Goal: Task Accomplishment & Management: Complete application form

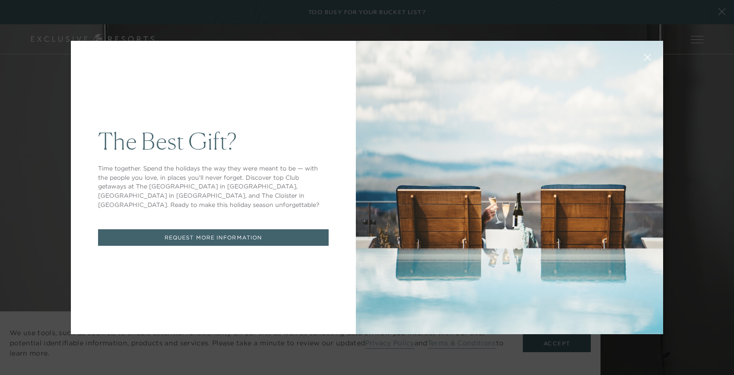
click at [649, 55] on icon at bounding box center [647, 57] width 7 height 7
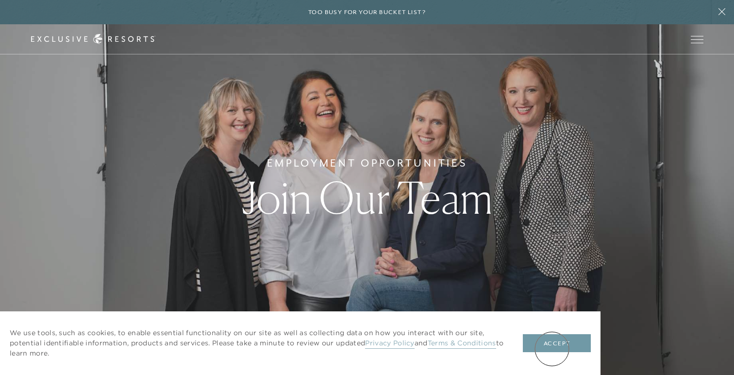
click at [551, 344] on button "Accept" at bounding box center [557, 343] width 68 height 18
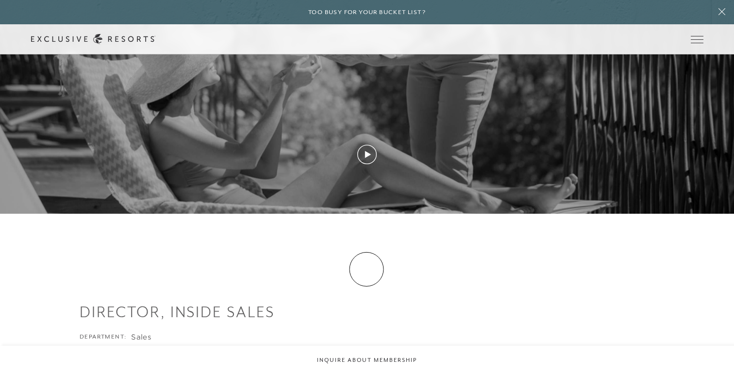
scroll to position [1235, 0]
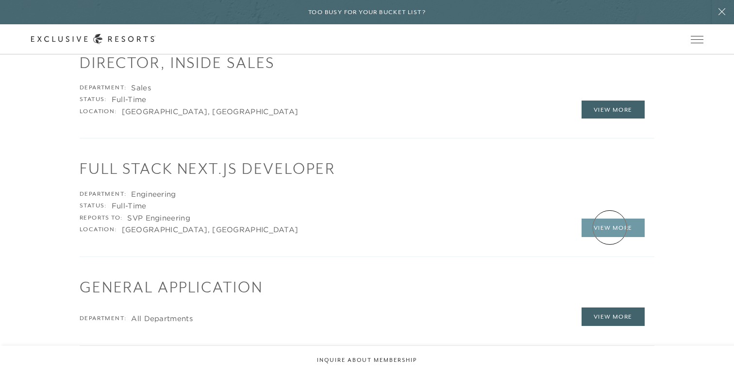
click at [609, 227] on link "View More" at bounding box center [612, 227] width 63 height 18
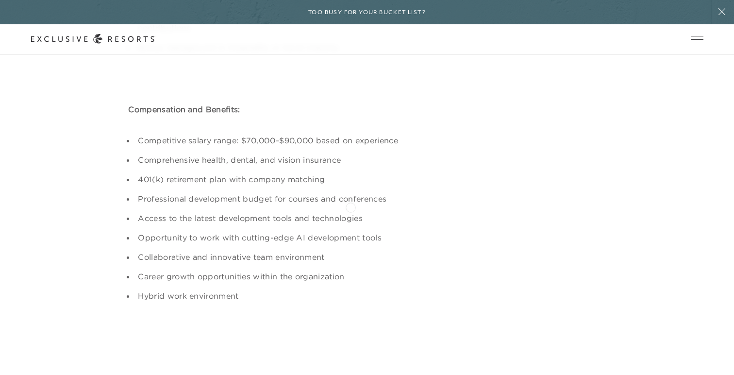
scroll to position [1144, 0]
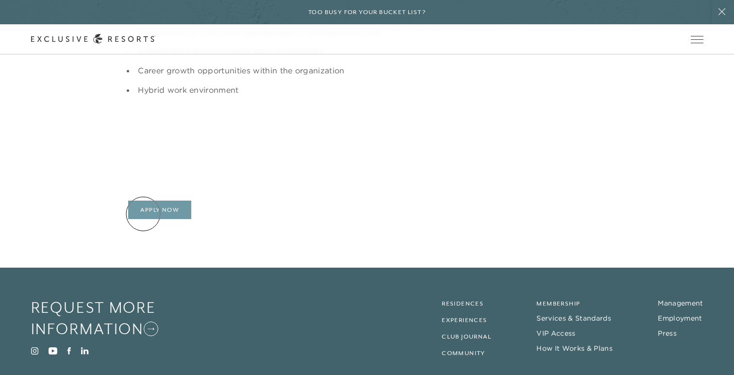
click at [148, 212] on link "Apply Now" at bounding box center [159, 209] width 63 height 18
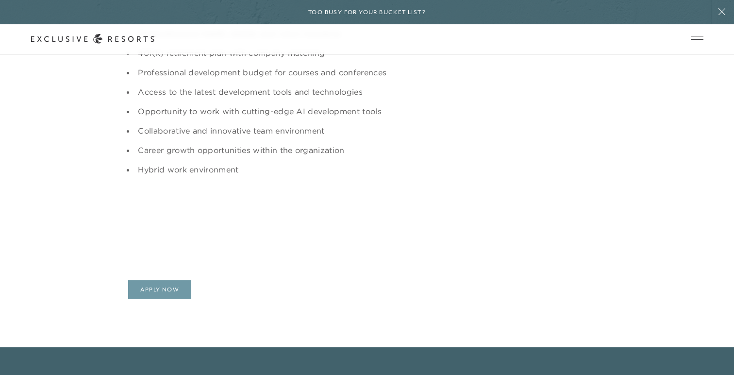
scroll to position [1080, 0]
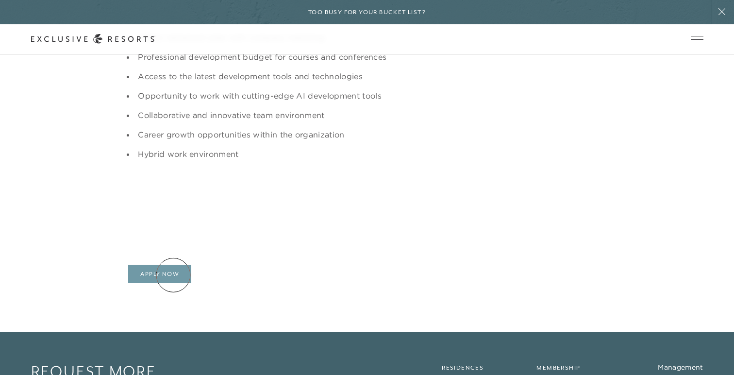
click at [173, 275] on link "Apply Now" at bounding box center [159, 273] width 63 height 18
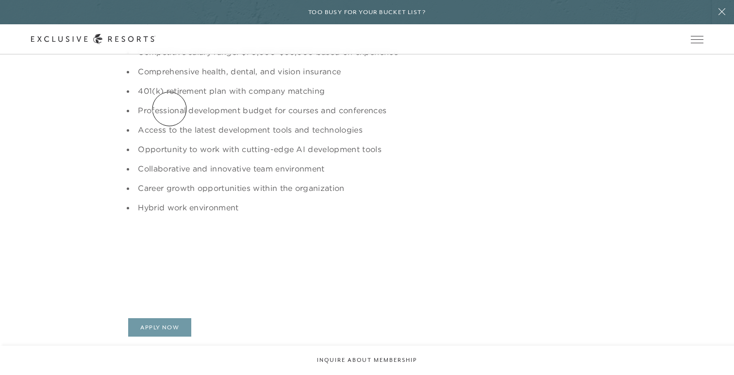
scroll to position [944, 0]
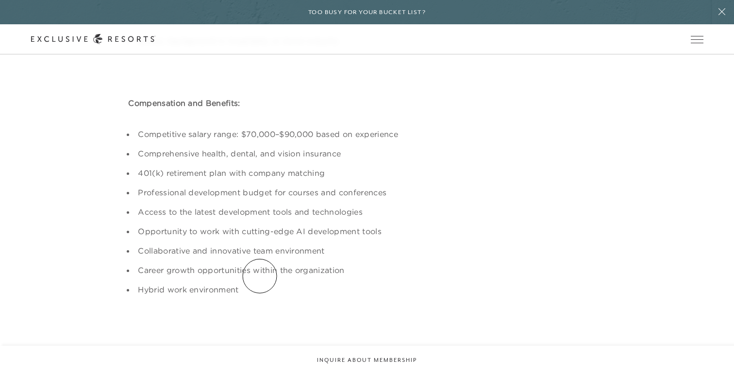
click at [260, 276] on ul "Competitive salary range: $70,000–$90,000 based on experience Comprehensive hea…" at bounding box center [366, 211] width 477 height 167
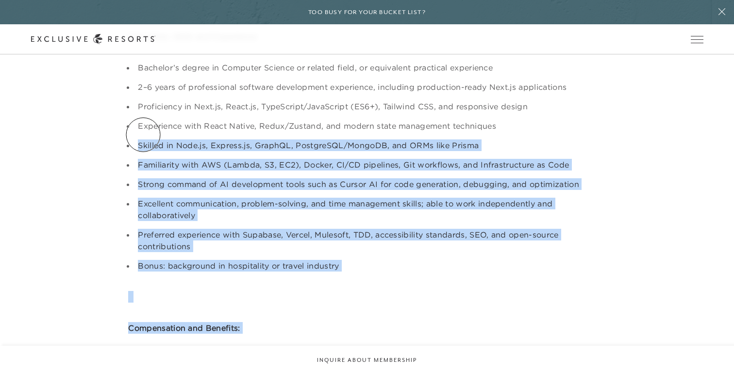
scroll to position [718, 0]
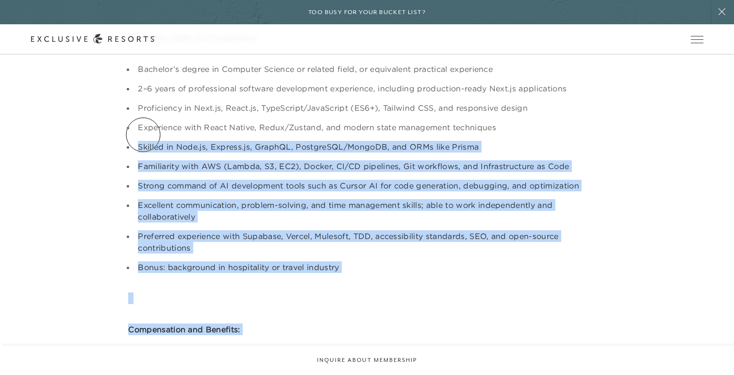
drag, startPoint x: 267, startPoint y: 289, endPoint x: 143, endPoint y: 134, distance: 198.2
click at [143, 134] on div "Job Summary: We are seeking a driven and skilled Mid-Level Full Stack Developer…" at bounding box center [366, 65] width 477 height 912
click at [326, 263] on li "Bonus: background in hospitality or travel industry" at bounding box center [370, 267] width 471 height 12
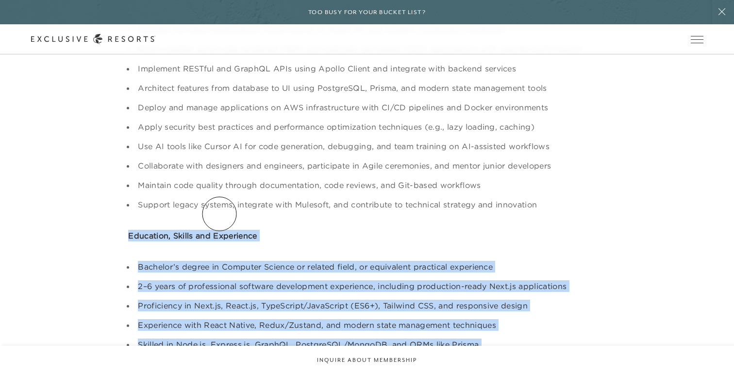
scroll to position [503, 0]
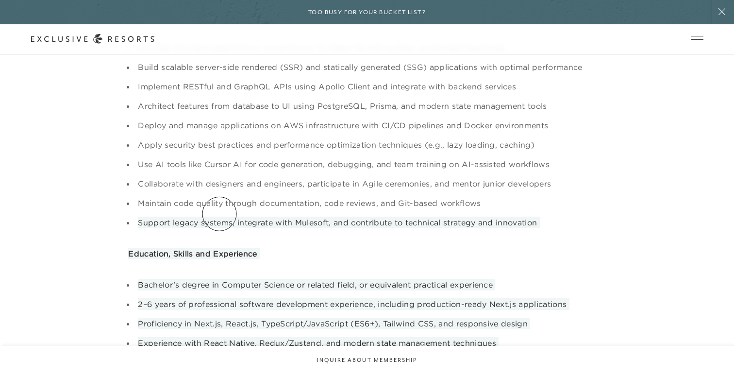
drag, startPoint x: 346, startPoint y: 270, endPoint x: 219, endPoint y: 213, distance: 139.2
click at [219, 213] on div "Job Summary: We are seeking a driven and skilled Mid-Level Full Stack Developer…" at bounding box center [366, 280] width 477 height 912
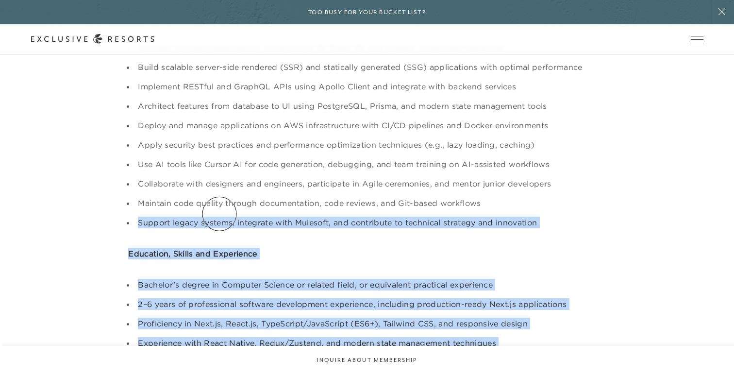
click at [293, 237] on div "Job Summary: We are seeking a driven and skilled Mid-Level Full Stack Developer…" at bounding box center [366, 280] width 477 height 912
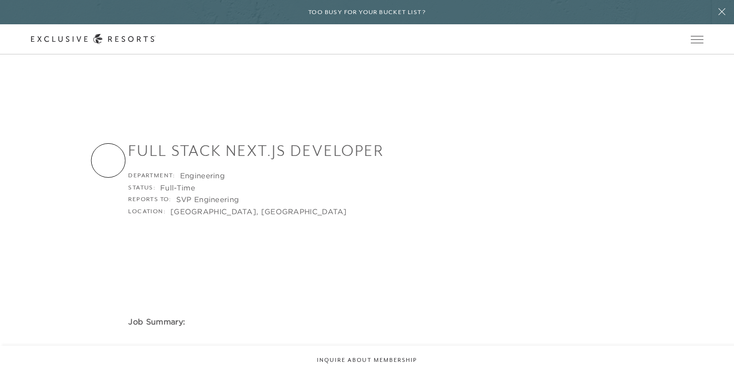
scroll to position [0, 0]
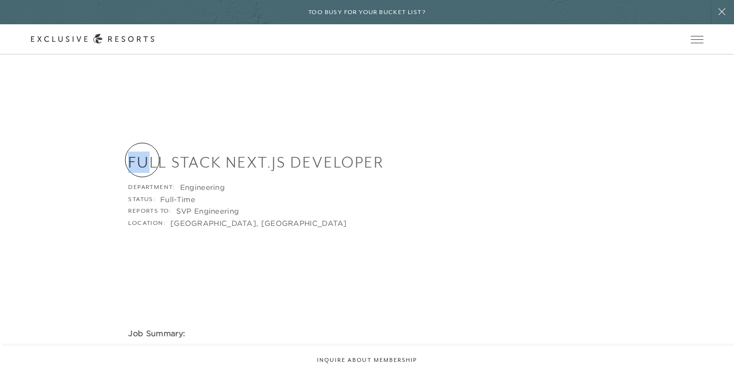
drag, startPoint x: 128, startPoint y: 160, endPoint x: 143, endPoint y: 160, distance: 15.5
click at [143, 160] on div "Full Stack Next.js Developer Department: Engineering Status: Full-Time Reports …" at bounding box center [367, 189] width 672 height 76
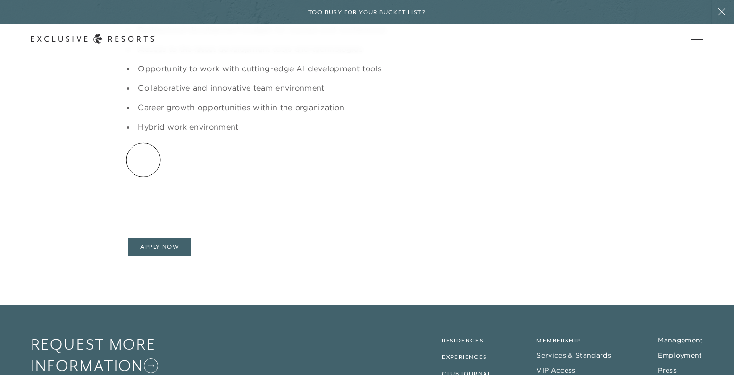
scroll to position [1096, 0]
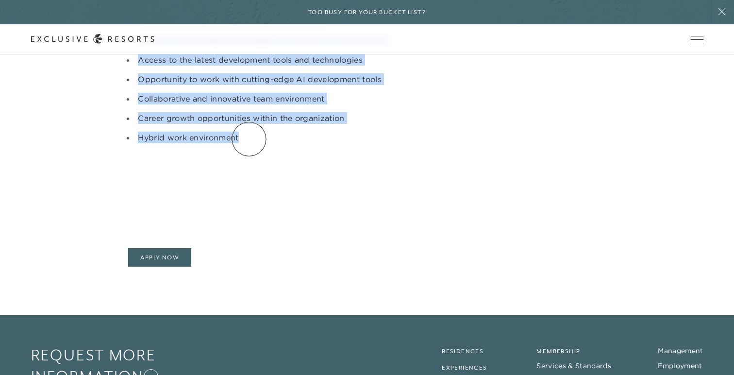
click at [248, 139] on li "Hybrid work environment" at bounding box center [370, 137] width 471 height 12
copy main "Lore Ipsum Dolo.si Ametconse Adipiscing: Elitseddoei Tempor: Inci-Utla Etdolor …"
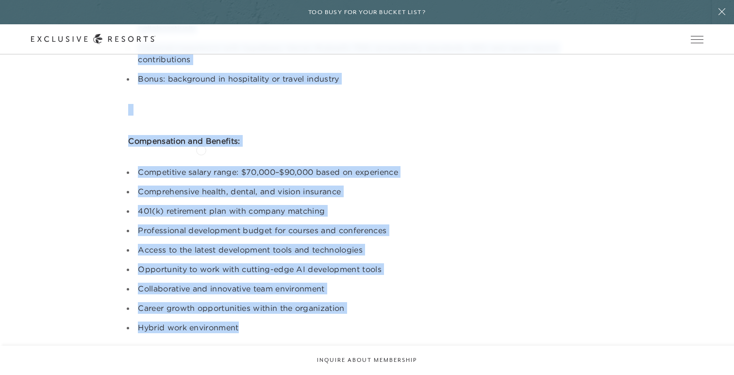
scroll to position [859, 0]
